Goal: Information Seeking & Learning: Learn about a topic

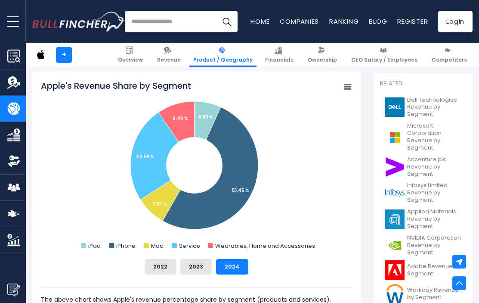
scroll to position [228, 0]
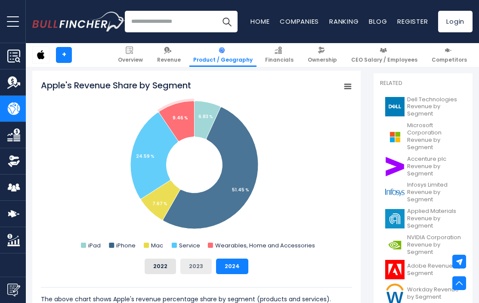
click at [196, 267] on button "2023" at bounding box center [195, 266] width 31 height 16
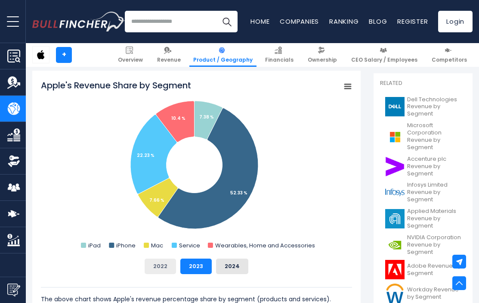
click at [167, 267] on button "2022" at bounding box center [160, 266] width 31 height 16
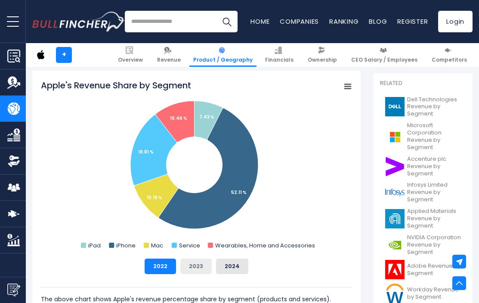
drag, startPoint x: 189, startPoint y: 266, endPoint x: 206, endPoint y: 266, distance: 16.8
click at [189, 266] on button "2023" at bounding box center [195, 266] width 31 height 16
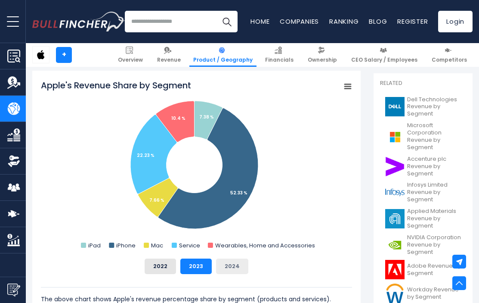
click at [222, 266] on button "2024" at bounding box center [232, 266] width 32 height 16
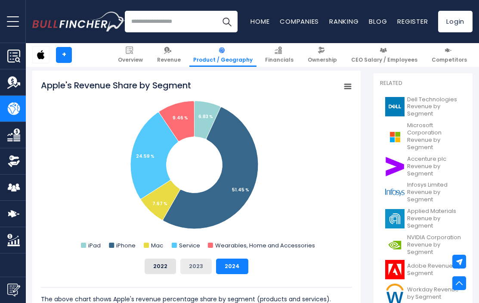
click at [191, 270] on button "2023" at bounding box center [195, 266] width 31 height 16
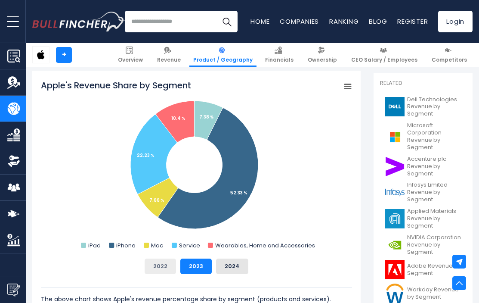
click at [160, 266] on button "2022" at bounding box center [160, 266] width 31 height 16
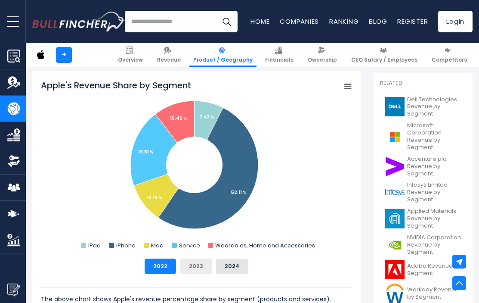
click at [192, 266] on button "2023" at bounding box center [195, 266] width 31 height 16
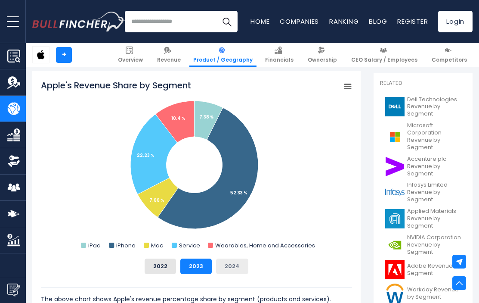
click at [219, 266] on button "2024" at bounding box center [232, 266] width 32 height 16
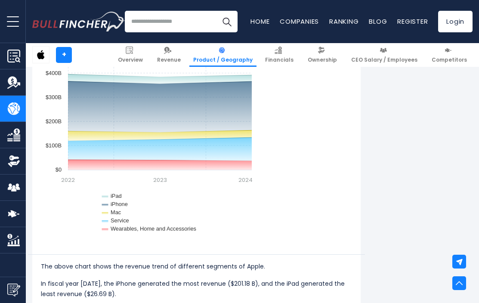
scroll to position [758, 0]
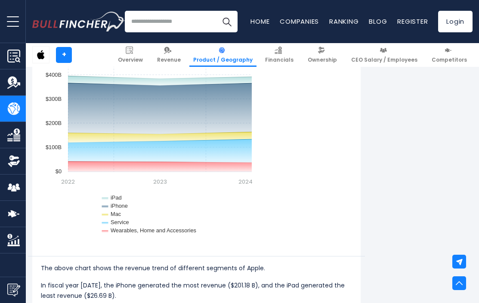
click at [150, 21] on input "search" at bounding box center [181, 22] width 113 height 22
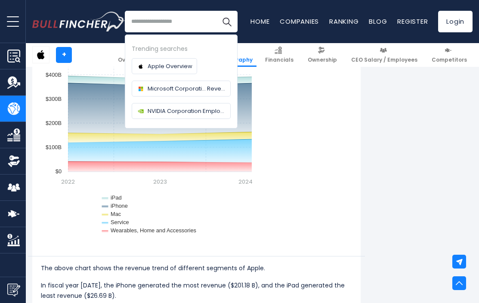
click at [150, 21] on input "search" at bounding box center [181, 22] width 113 height 22
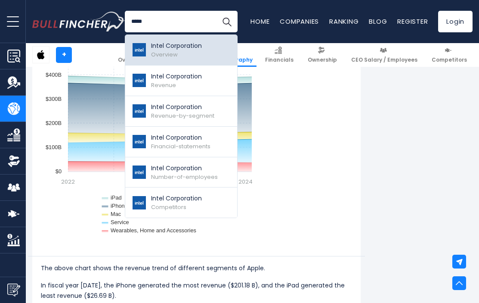
type input "*****"
click at [168, 52] on span "Overview" at bounding box center [164, 54] width 27 height 8
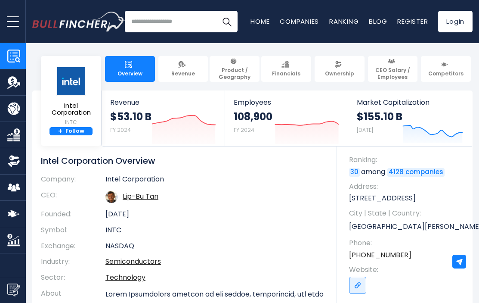
click at [148, 26] on input "search" at bounding box center [181, 22] width 113 height 22
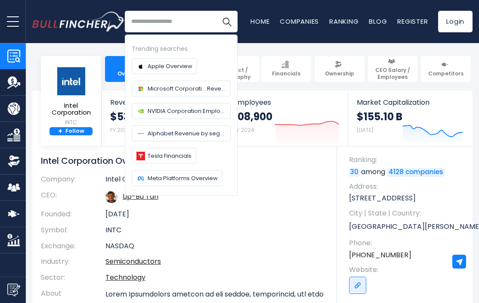
click at [155, 26] on input "search" at bounding box center [181, 22] width 113 height 22
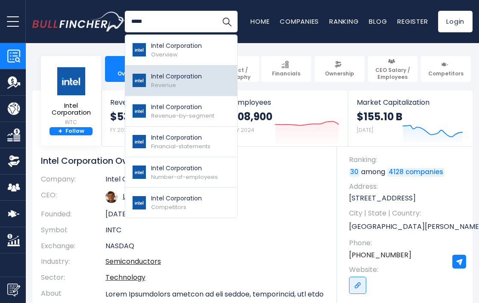
type input "*****"
click at [182, 72] on p "Intel Corporation" at bounding box center [176, 76] width 51 height 9
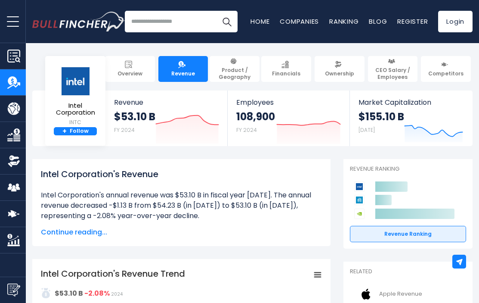
click at [182, 21] on input "search" at bounding box center [181, 22] width 113 height 22
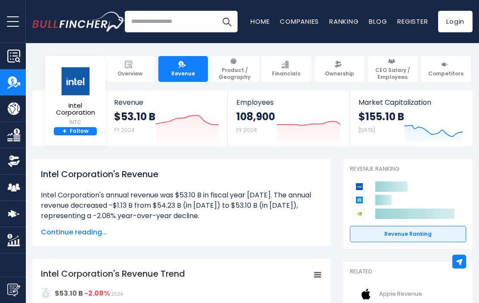
click at [191, 19] on input "search" at bounding box center [181, 22] width 113 height 22
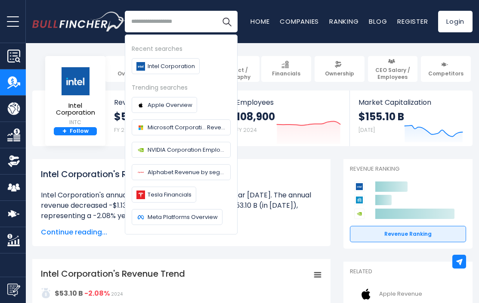
click at [191, 19] on input "search" at bounding box center [181, 22] width 113 height 22
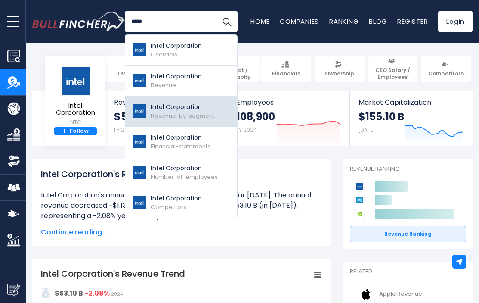
type input "*****"
click at [187, 109] on p "Intel Corporation" at bounding box center [182, 106] width 63 height 9
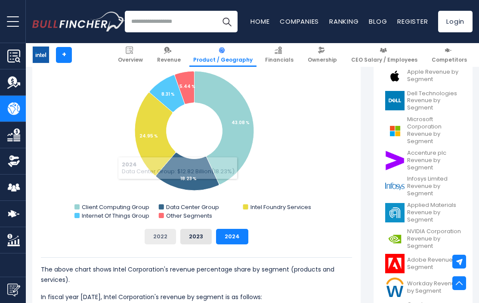
click at [164, 239] on button "2022" at bounding box center [160, 237] width 31 height 16
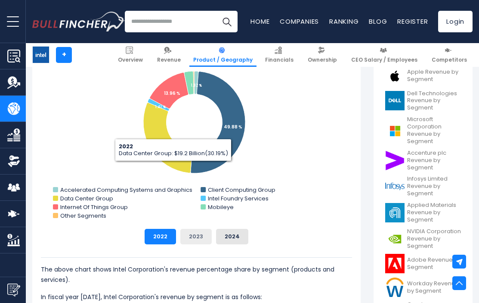
click at [196, 242] on button "2023" at bounding box center [195, 237] width 31 height 16
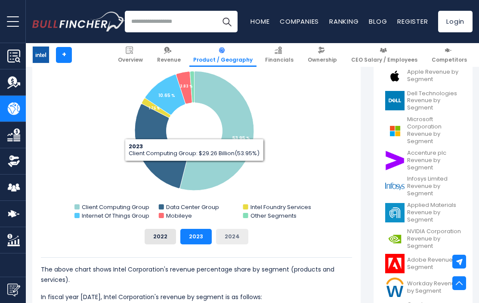
click at [225, 234] on button "2024" at bounding box center [232, 237] width 32 height 16
